Goal: Task Accomplishment & Management: Use online tool/utility

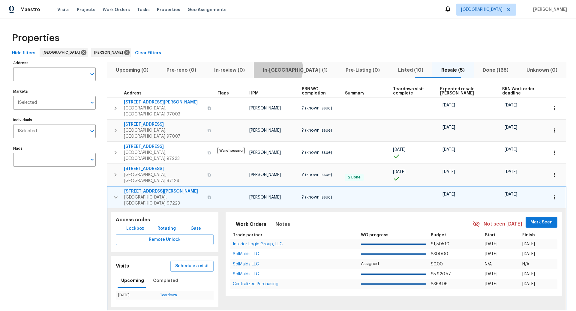
click at [289, 69] on span "In-[GEOGRAPHIC_DATA] (1)" at bounding box center [295, 70] width 76 height 8
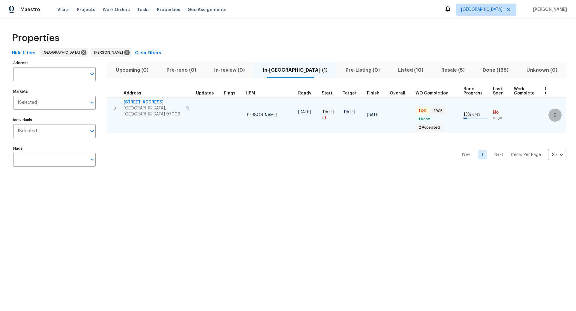
click at [554, 113] on icon "button" at bounding box center [555, 115] width 6 height 6
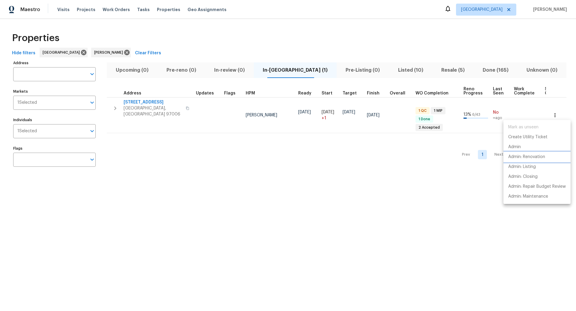
click at [525, 156] on p "Admin: Renovation" at bounding box center [526, 157] width 37 height 6
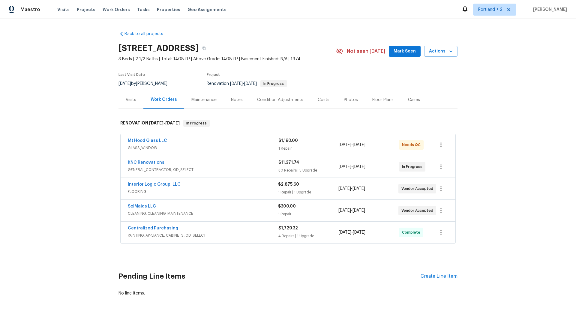
scroll to position [25, 0]
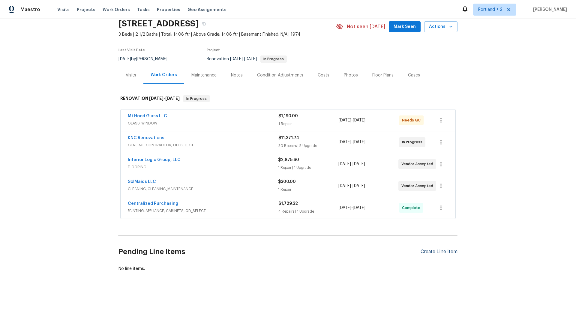
click at [430, 249] on div "Create Line Item" at bounding box center [439, 252] width 37 height 6
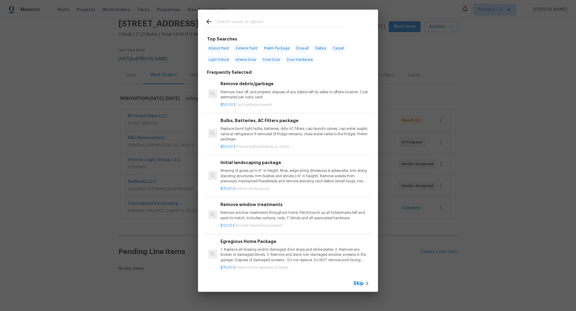
click at [258, 21] on input "text" at bounding box center [280, 22] width 127 height 9
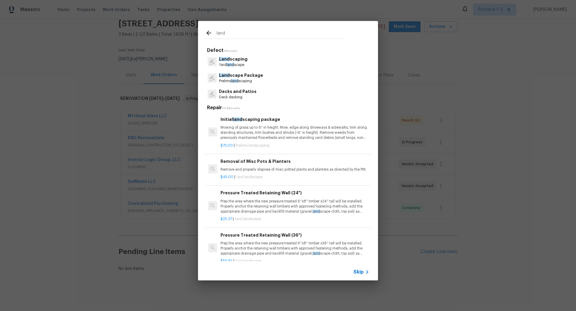
type input "land"
click at [234, 65] on p "Yard land scape" at bounding box center [233, 64] width 29 height 5
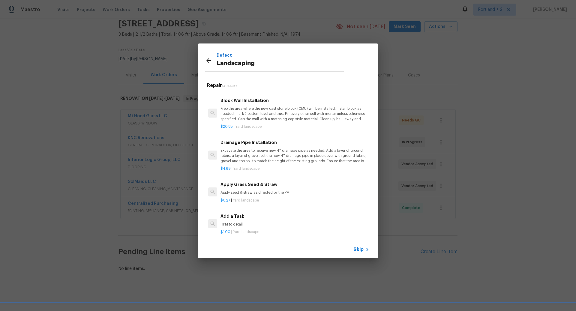
scroll to position [381, 0]
click at [236, 213] on h6 "Add a Task" at bounding box center [295, 215] width 149 height 7
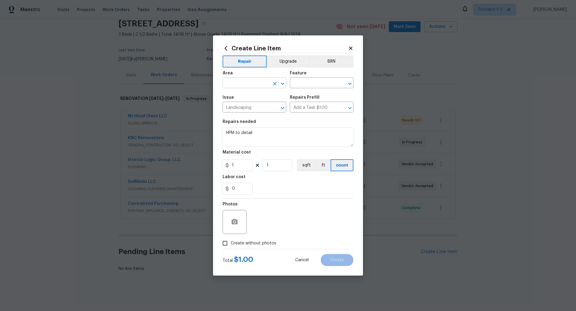
click at [245, 84] on input "text" at bounding box center [246, 83] width 47 height 9
click at [242, 97] on li "Front" at bounding box center [255, 97] width 64 height 10
type input "Front"
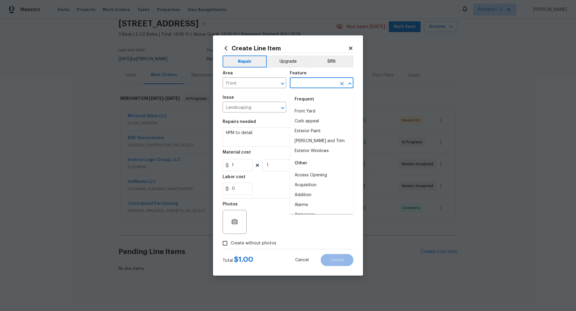
click at [297, 84] on input "text" at bounding box center [313, 83] width 47 height 9
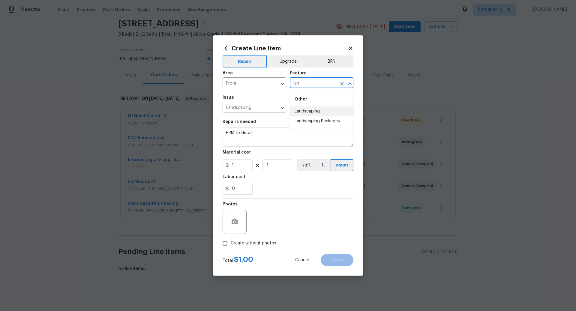
click at [303, 110] on li "Landscaping" at bounding box center [322, 112] width 64 height 10
type input "Landscaping"
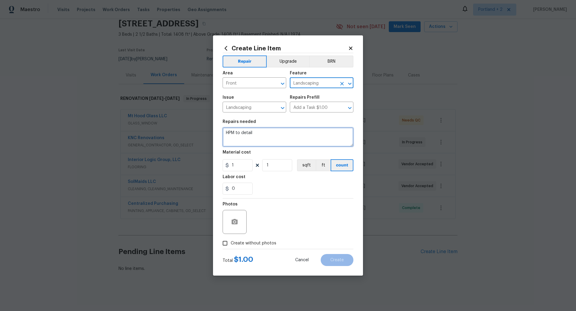
click at [259, 137] on textarea "HPM to detail" at bounding box center [288, 137] width 131 height 19
type textarea "Clean up front flower bed, remove plants that were taken out of pots, rake flow…"
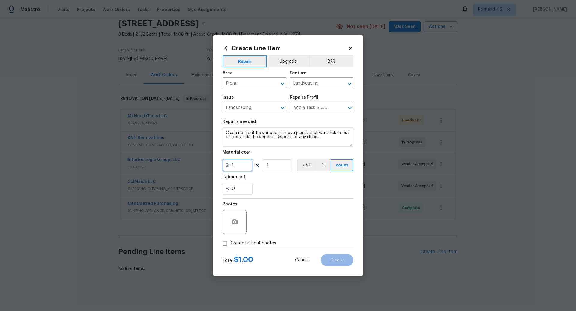
click at [237, 166] on input "1" at bounding box center [238, 165] width 30 height 12
type input "75"
click at [225, 245] on input "Create without photos" at bounding box center [224, 243] width 11 height 11
checkbox input "true"
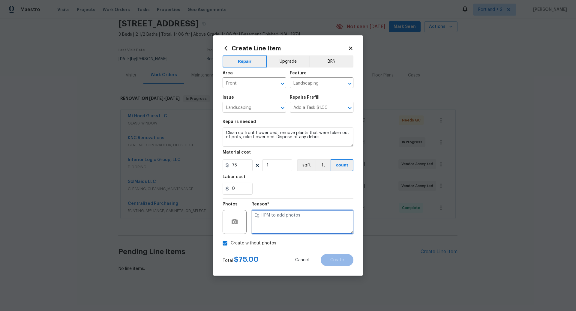
click at [289, 224] on textarea at bounding box center [302, 222] width 102 height 24
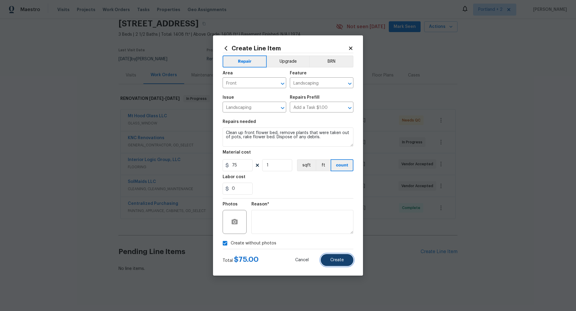
click at [338, 259] on span "Create" at bounding box center [337, 260] width 14 height 5
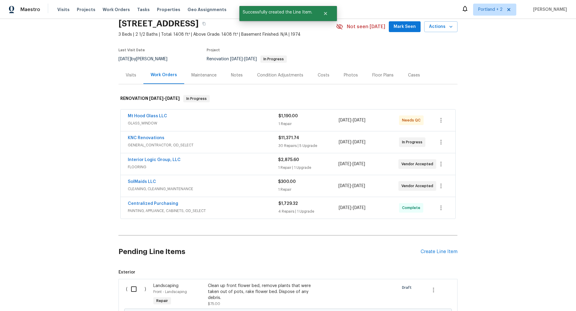
scroll to position [98, 0]
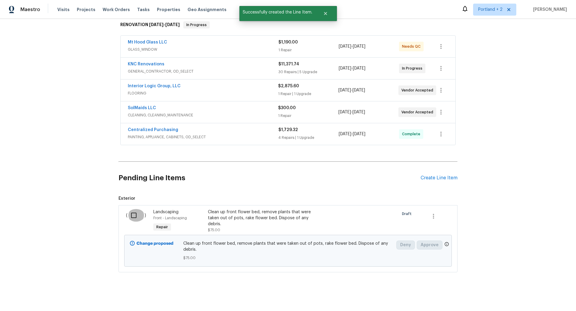
click at [135, 213] on input "checkbox" at bounding box center [136, 215] width 17 height 13
checkbox input "true"
click at [539, 294] on span "Create Work Order" at bounding box center [542, 297] width 40 height 8
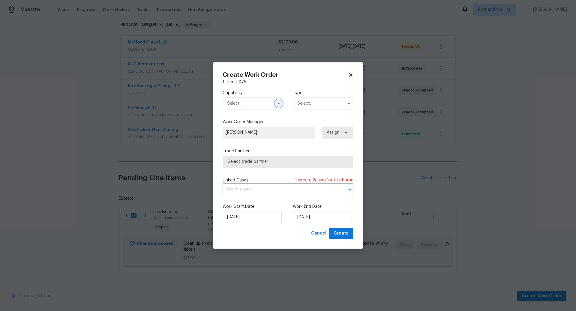
click at [279, 103] on icon "button" at bounding box center [279, 104] width 2 height 2
click at [245, 134] on div "Landscaping Maintenance" at bounding box center [253, 133] width 58 height 17
type input "Landscaping Maintenance"
click at [324, 104] on input "text" at bounding box center [323, 104] width 61 height 12
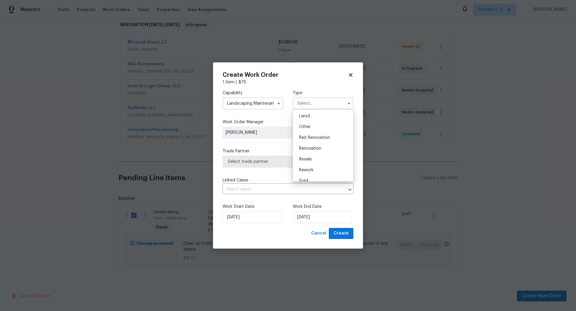
scroll to position [71, 0]
click at [314, 141] on span "Renovation" at bounding box center [310, 142] width 22 height 4
type input "Renovation"
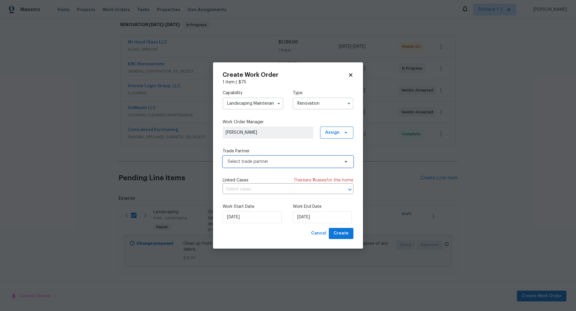
click at [293, 159] on span "Select trade partner" at bounding box center [284, 162] width 112 height 6
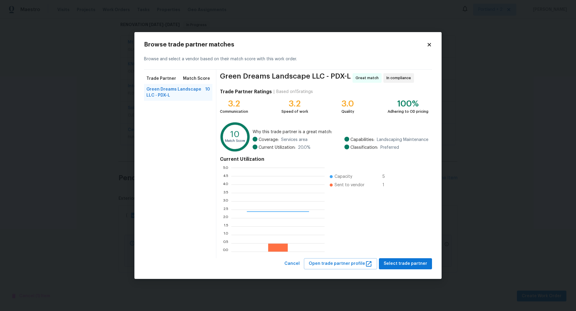
scroll to position [84, 93]
click at [403, 261] on span "Select trade partner" at bounding box center [406, 264] width 44 height 8
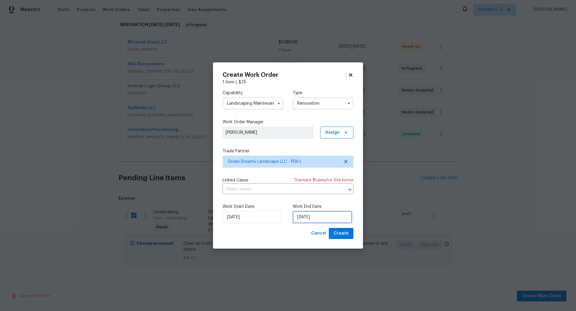
click at [331, 218] on input "9/30/2025" at bounding box center [322, 217] width 59 height 12
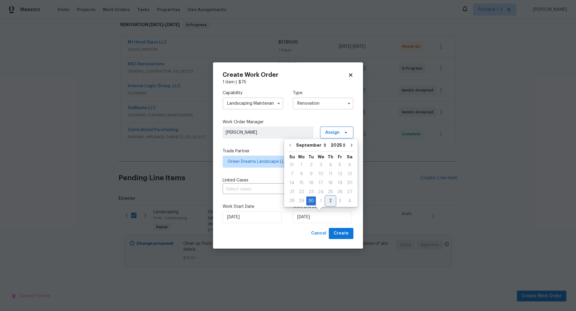
click at [328, 199] on div "2" at bounding box center [330, 201] width 9 height 8
type input "10/2/2025"
select select "9"
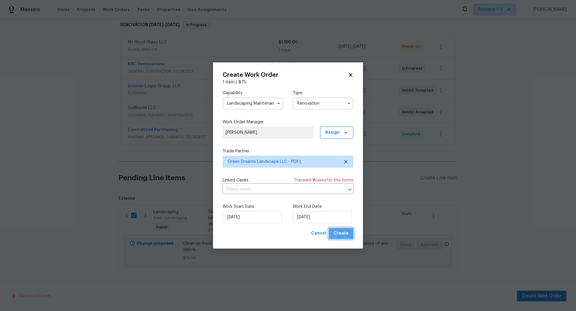
click at [343, 233] on span "Create" at bounding box center [341, 234] width 15 height 8
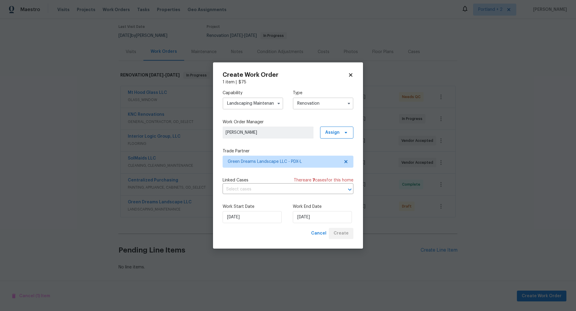
scroll to position [46, 0]
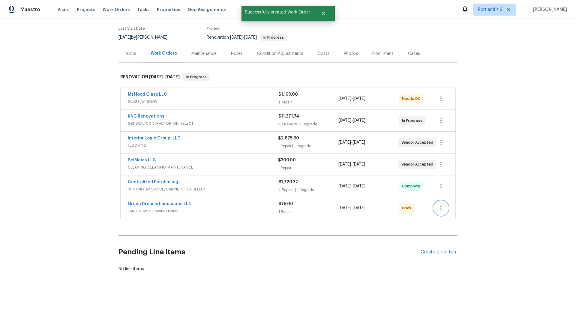
click at [442, 205] on icon "button" at bounding box center [441, 208] width 7 height 7
click at [448, 217] on li "Confirm and Send to Vendor" at bounding box center [467, 217] width 67 height 10
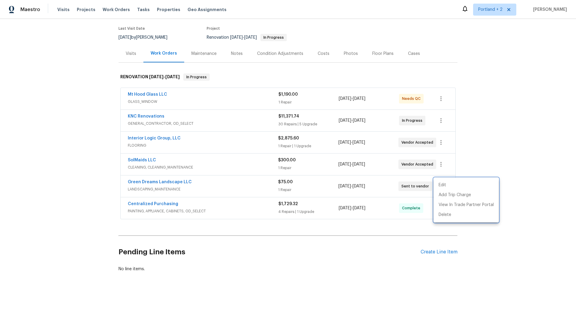
click at [185, 117] on div at bounding box center [288, 155] width 576 height 311
click at [149, 115] on link "KNC Renovations" at bounding box center [146, 116] width 37 height 4
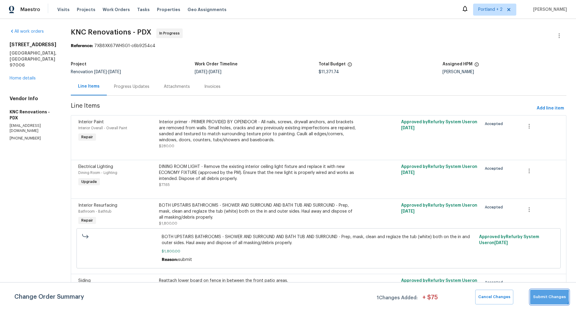
click at [549, 296] on span "Submit Changes" at bounding box center [549, 297] width 33 height 7
